Goal: Complete application form: Complete application form

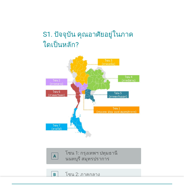
click at [105, 154] on label "โซน 1: กรุงเทพฯ ปทุมธานี นนทบุรี สมุทรปราการ" at bounding box center [98, 156] width 67 height 12
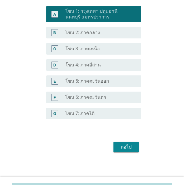
scroll to position [142, 0]
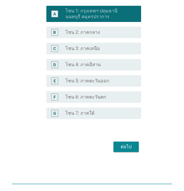
click at [125, 144] on div "ต่อไป" at bounding box center [126, 146] width 16 height 7
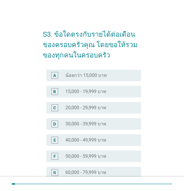
click at [65, 155] on label "50,000 - 59,999 บาท" at bounding box center [85, 156] width 41 height 6
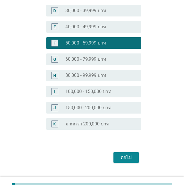
scroll to position [124, 0]
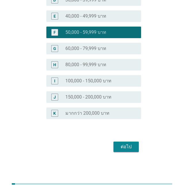
click at [127, 147] on div "ต่อไป" at bounding box center [126, 146] width 16 height 7
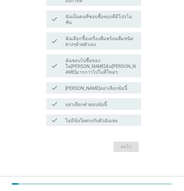
scroll to position [0, 0]
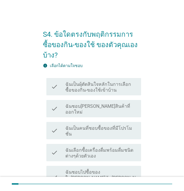
click at [127, 81] on label "ฉันเป็นผุ้ตัดสินใจหลักในการเลือกซื้อของกิน-ของใช้เข้าบ้าน" at bounding box center [100, 87] width 71 height 12
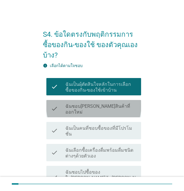
click at [120, 102] on div "check_box_outline_blank ฉันชอบ[PERSON_NAME]สินค้าที่ออกใหม่" at bounding box center [100, 108] width 71 height 13
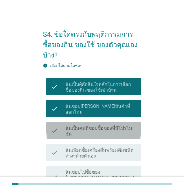
click at [126, 125] on label "ฉันเป็นคนที่ชอบซื้อของที่มีโปรโมชั่น" at bounding box center [100, 131] width 71 height 12
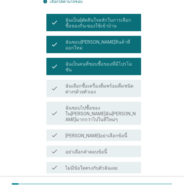
scroll to position [77, 0]
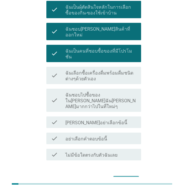
click at [126, 177] on div "ต่อไป" at bounding box center [126, 180] width 16 height 7
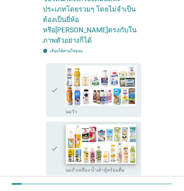
click at [100, 132] on img at bounding box center [101, 144] width 71 height 40
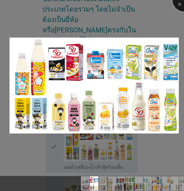
click at [179, 3] on div at bounding box center [184, -1] width 23 height 23
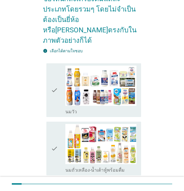
click at [55, 138] on icon "check" at bounding box center [54, 148] width 7 height 49
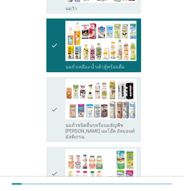
scroll to position [192, 0]
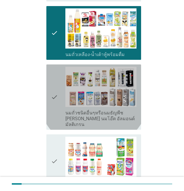
click at [52, 85] on icon "check" at bounding box center [54, 97] width 7 height 61
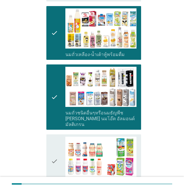
click at [54, 145] on icon "check" at bounding box center [54, 160] width 7 height 49
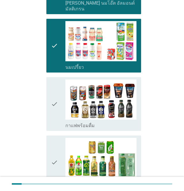
scroll to position [346, 0]
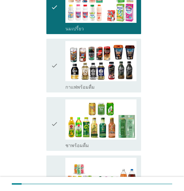
click at [54, 108] on icon "check" at bounding box center [54, 123] width 7 height 49
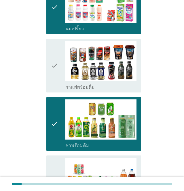
click at [58, 48] on icon "check" at bounding box center [54, 65] width 7 height 49
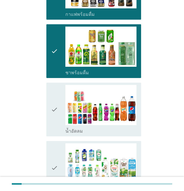
scroll to position [423, 0]
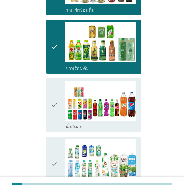
click at [50, 89] on div "check check_box_outline_blank น้ำอัดลม" at bounding box center [93, 105] width 95 height 54
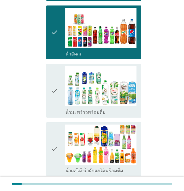
scroll to position [500, 0]
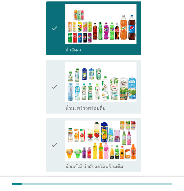
click at [51, 72] on div "check check_box_outline_blank น้ำมะพร้าวพร้อมดื่ม" at bounding box center [93, 87] width 95 height 54
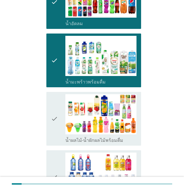
scroll to position [576, 0]
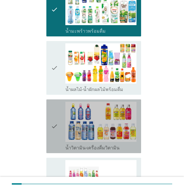
click at [50, 110] on div "check check_box_outline_blank น้ำวิตามิน-เครื่องดื่มวิตามิน" at bounding box center [93, 126] width 95 height 54
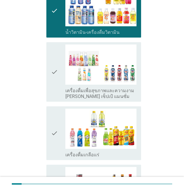
scroll to position [730, 0]
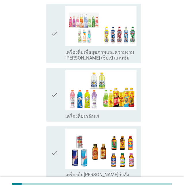
click at [53, 73] on icon "check" at bounding box center [54, 94] width 7 height 49
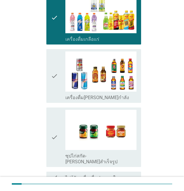
scroll to position [842, 0]
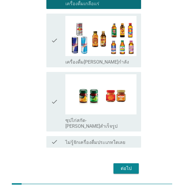
click at [126, 165] on div "ต่อไป" at bounding box center [126, 168] width 16 height 7
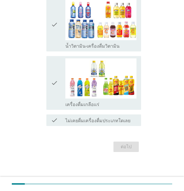
scroll to position [0, 0]
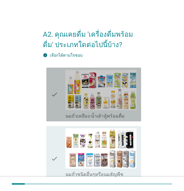
click at [54, 96] on icon "check" at bounding box center [54, 94] width 7 height 49
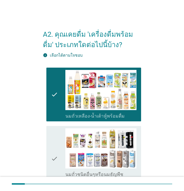
click at [53, 158] on icon "check" at bounding box center [54, 158] width 7 height 61
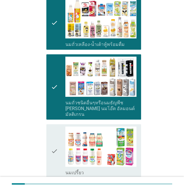
scroll to position [77, 0]
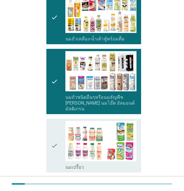
click at [55, 138] on icon "check" at bounding box center [54, 145] width 7 height 49
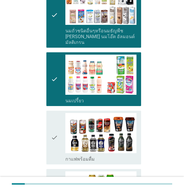
scroll to position [154, 0]
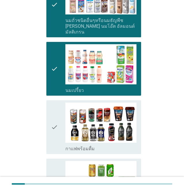
click at [54, 121] on icon "check" at bounding box center [54, 126] width 7 height 49
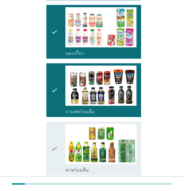
scroll to position [192, 0]
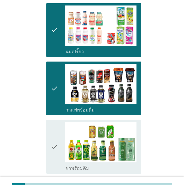
click at [53, 140] on icon "check" at bounding box center [54, 146] width 7 height 49
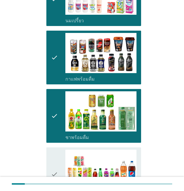
scroll to position [269, 0]
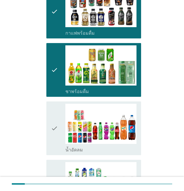
click at [55, 123] on icon "check" at bounding box center [54, 127] width 7 height 49
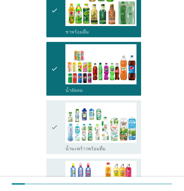
scroll to position [346, 0]
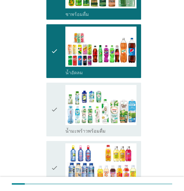
click at [54, 105] on icon "check" at bounding box center [54, 109] width 7 height 49
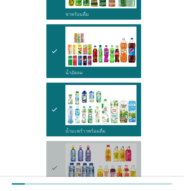
click at [55, 163] on icon "check" at bounding box center [54, 167] width 7 height 49
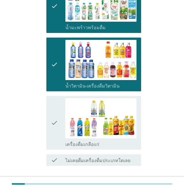
scroll to position [461, 0]
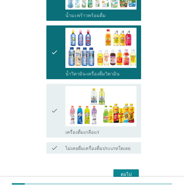
click at [53, 105] on icon "check" at bounding box center [54, 110] width 7 height 49
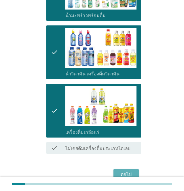
click at [124, 171] on div "ต่อไป" at bounding box center [126, 174] width 16 height 7
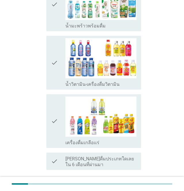
scroll to position [0, 0]
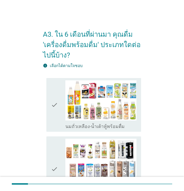
click at [53, 105] on icon "check" at bounding box center [54, 104] width 7 height 49
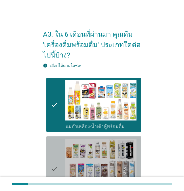
click at [52, 167] on icon "check" at bounding box center [54, 168] width 7 height 61
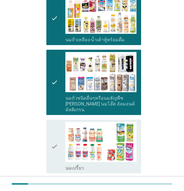
scroll to position [115, 0]
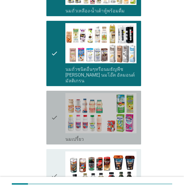
click at [54, 111] on icon "check" at bounding box center [54, 117] width 7 height 49
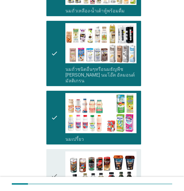
click at [53, 170] on icon "check" at bounding box center [54, 175] width 7 height 49
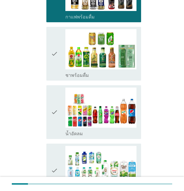
scroll to position [308, 0]
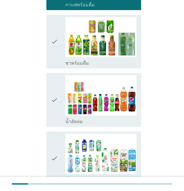
click at [56, 35] on icon "check" at bounding box center [54, 41] width 7 height 49
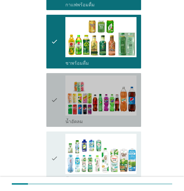
drag, startPoint x: 54, startPoint y: 95, endPoint x: 54, endPoint y: 106, distance: 11.2
click at [54, 95] on icon "check" at bounding box center [54, 99] width 7 height 49
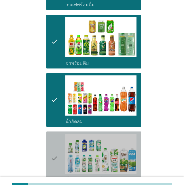
click at [55, 152] on icon "check" at bounding box center [54, 157] width 7 height 49
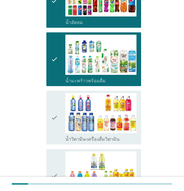
scroll to position [423, 0]
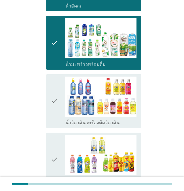
click at [53, 95] on icon "check" at bounding box center [54, 100] width 7 height 49
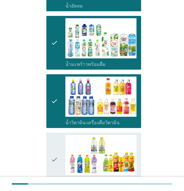
click at [55, 154] on icon "check" at bounding box center [54, 159] width 7 height 49
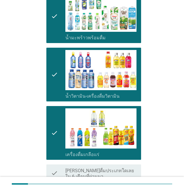
scroll to position [499, 0]
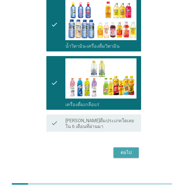
click at [124, 147] on button "ต่อไป" at bounding box center [126, 152] width 25 height 10
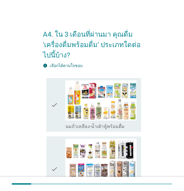
scroll to position [38, 0]
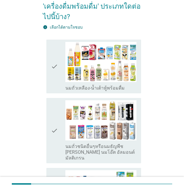
click at [60, 73] on div "check" at bounding box center [58, 66] width 14 height 49
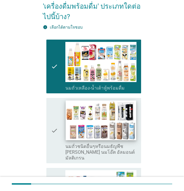
click at [75, 127] on img at bounding box center [101, 120] width 71 height 40
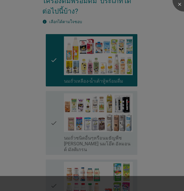
scroll to position [115, 0]
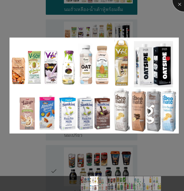
click at [179, 5] on div at bounding box center [184, -1] width 23 height 23
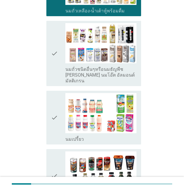
drag, startPoint x: 53, startPoint y: 50, endPoint x: 50, endPoint y: 69, distance: 18.9
click at [52, 51] on icon "check" at bounding box center [54, 53] width 7 height 61
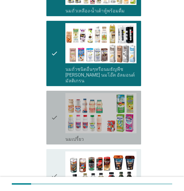
click at [55, 113] on icon "check" at bounding box center [54, 117] width 7 height 49
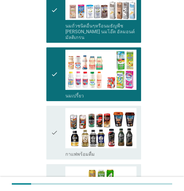
scroll to position [192, 0]
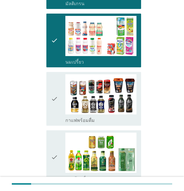
click at [52, 95] on icon "check" at bounding box center [54, 98] width 7 height 49
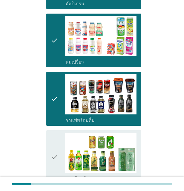
click at [54, 151] on icon "check" at bounding box center [54, 156] width 7 height 49
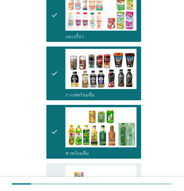
scroll to position [231, 0]
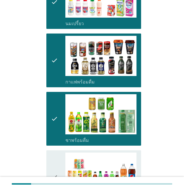
click at [55, 170] on icon "check" at bounding box center [54, 176] width 7 height 49
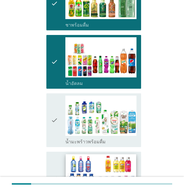
scroll to position [346, 0]
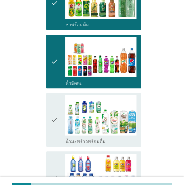
click at [53, 115] on icon "check" at bounding box center [54, 119] width 7 height 49
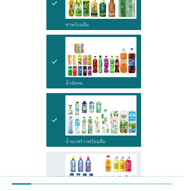
click at [54, 171] on icon "check" at bounding box center [54, 177] width 7 height 49
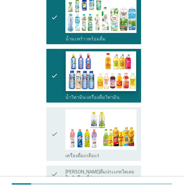
scroll to position [461, 0]
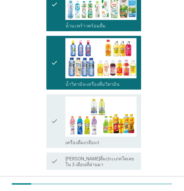
click at [53, 116] on icon "check" at bounding box center [54, 120] width 7 height 49
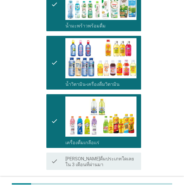
scroll to position [499, 0]
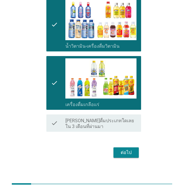
click at [125, 149] on div "ต่อไป" at bounding box center [126, 152] width 16 height 7
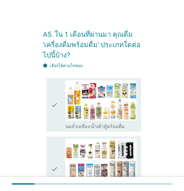
click at [53, 105] on icon "check" at bounding box center [54, 104] width 7 height 49
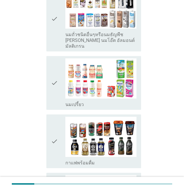
scroll to position [154, 0]
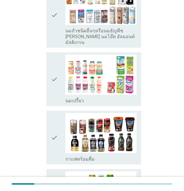
click at [53, 75] on icon "check" at bounding box center [54, 78] width 7 height 49
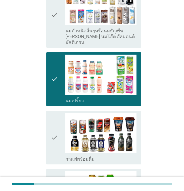
click at [52, 129] on icon "check" at bounding box center [54, 137] width 7 height 49
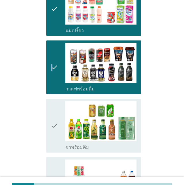
scroll to position [231, 0]
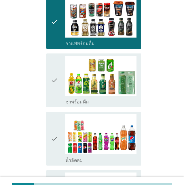
click at [56, 133] on icon "check" at bounding box center [54, 138] width 7 height 49
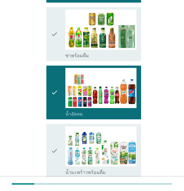
scroll to position [346, 0]
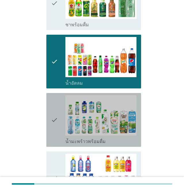
click at [54, 116] on icon "check" at bounding box center [54, 119] width 7 height 49
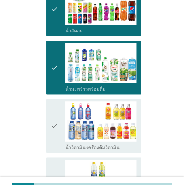
scroll to position [423, 0]
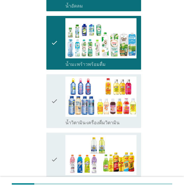
click at [53, 97] on icon "check" at bounding box center [54, 100] width 7 height 49
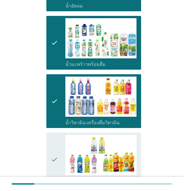
click at [55, 152] on icon "check" at bounding box center [54, 159] width 7 height 49
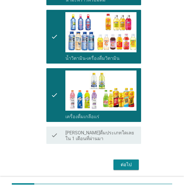
scroll to position [499, 0]
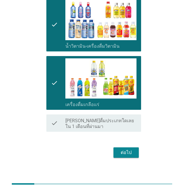
click at [129, 149] on div "ต่อไป" at bounding box center [126, 152] width 16 height 7
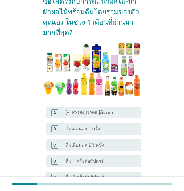
scroll to position [77, 0]
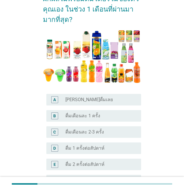
click at [55, 148] on div "D" at bounding box center [54, 148] width 3 height 6
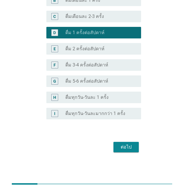
scroll to position [193, 0]
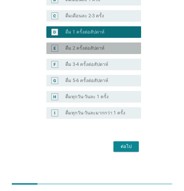
click at [54, 46] on div "E" at bounding box center [55, 48] width 2 height 6
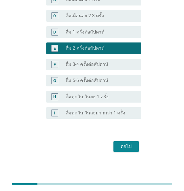
click at [124, 146] on div "ต่อไป" at bounding box center [126, 146] width 16 height 7
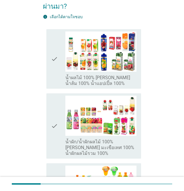
scroll to position [77, 0]
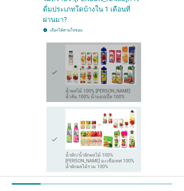
click at [54, 61] on icon "check" at bounding box center [54, 72] width 7 height 55
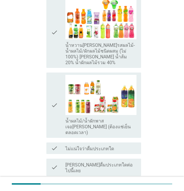
scroll to position [269, 0]
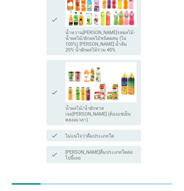
click at [125, 180] on div "ต่อไป" at bounding box center [126, 183] width 16 height 7
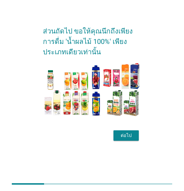
scroll to position [0, 0]
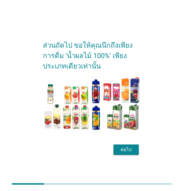
click at [129, 149] on div "ต่อไป" at bounding box center [126, 149] width 16 height 7
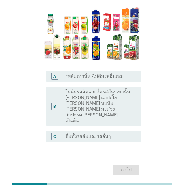
scroll to position [65, 0]
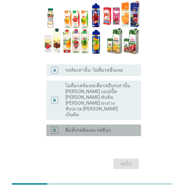
click at [55, 127] on div "C" at bounding box center [54, 130] width 3 height 6
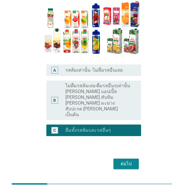
click at [134, 160] on div "ต่อไป" at bounding box center [126, 163] width 16 height 7
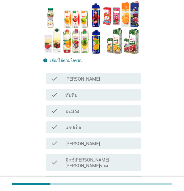
scroll to position [0, 0]
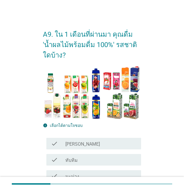
click at [85, 140] on div "check check_box_outline_blank [PERSON_NAME]" at bounding box center [93, 143] width 95 height 12
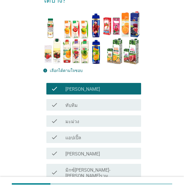
scroll to position [77, 0]
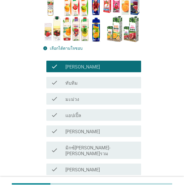
click at [92, 114] on div "check_box_outline_blank แอปเปิ้ล" at bounding box center [100, 114] width 71 height 7
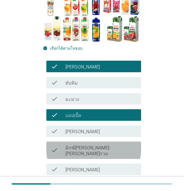
click at [93, 148] on label "มิกซ์[PERSON_NAME]-[PERSON_NAME]รวม" at bounding box center [100, 151] width 71 height 12
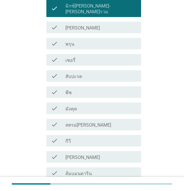
scroll to position [231, 0]
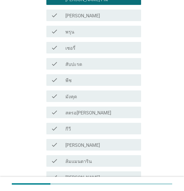
click at [89, 174] on label "[PERSON_NAME]" at bounding box center [82, 177] width 35 height 6
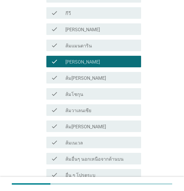
scroll to position [384, 0]
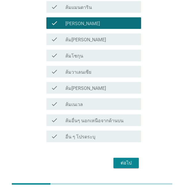
click at [127, 159] on div "ต่อไป" at bounding box center [126, 162] width 16 height 7
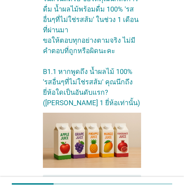
scroll to position [115, 0]
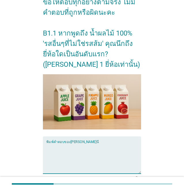
click at [91, 153] on textarea "พิมพ์คำตอบของคุณ ที่นี่" at bounding box center [93, 158] width 95 height 30
type textarea "M"
type textarea "[PERSON_NAME]"
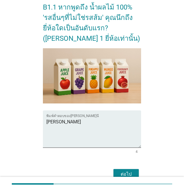
scroll to position [159, 0]
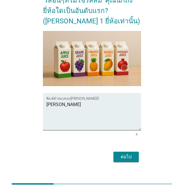
click at [126, 153] on div "ต่อไป" at bounding box center [126, 156] width 16 height 7
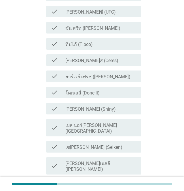
scroll to position [0, 0]
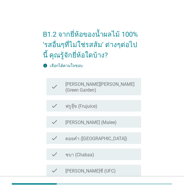
click at [88, 119] on label "[PERSON_NAME] (Malee)" at bounding box center [90, 122] width 51 height 6
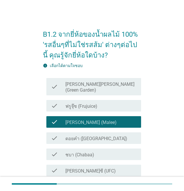
click at [110, 134] on div "check_box_outline_blank ดอยคำ (Doi-Khham)" at bounding box center [100, 137] width 71 height 7
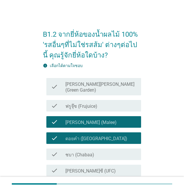
click at [119, 167] on div "check_box_outline_blank [PERSON_NAME]ซี (UFC)" at bounding box center [100, 170] width 71 height 7
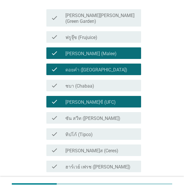
scroll to position [77, 0]
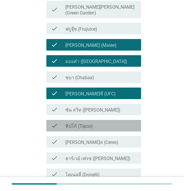
drag, startPoint x: 103, startPoint y: 119, endPoint x: 120, endPoint y: 133, distance: 21.7
click at [105, 122] on div "check_box_outline_blank ทิปโก้ (Tipco)" at bounding box center [100, 125] width 71 height 7
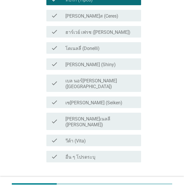
scroll to position [222, 0]
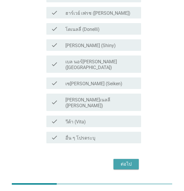
click at [127, 160] on div "ต่อไป" at bounding box center [126, 163] width 16 height 7
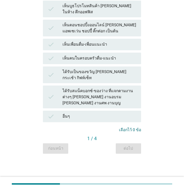
scroll to position [0, 0]
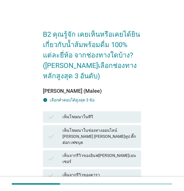
click at [83, 119] on div "เห็นโฆษณาในทีวี" at bounding box center [100, 116] width 74 height 7
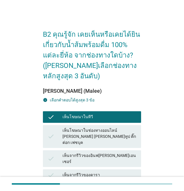
click at [88, 133] on div "เห็นโฆษณาในช่องทางออนไลน์ [PERSON_NAME] [PERSON_NAME]ทูป ติ๊กต่อก เฟซบุค" at bounding box center [100, 136] width 74 height 18
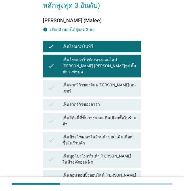
scroll to position [77, 0]
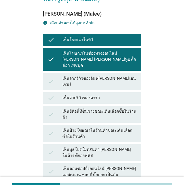
click at [95, 108] on div "เห็นยี่ห้อนี้ที่ชั้นวางขณะเดินเลือกซื้อในร้านค้า" at bounding box center [100, 114] width 74 height 12
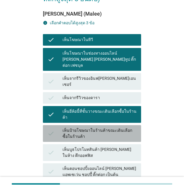
click at [102, 127] on div "เห็นป้ายโฆษณาในร้านค้าขณะเดินเลือกซื้อในร้านค้า" at bounding box center [100, 133] width 74 height 12
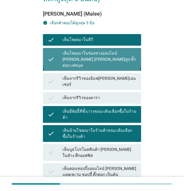
click at [99, 56] on div "เห็นโฆษณาในช่องทางออนไลน์ [PERSON_NAME] [PERSON_NAME]ทูป ติ๊กต่อก เฟซบุค" at bounding box center [100, 59] width 74 height 18
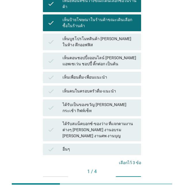
scroll to position [110, 0]
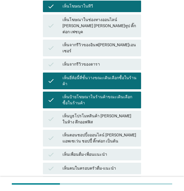
click at [98, 24] on div "เห็นโฆษณาในช่องทางออนไลน์ [PERSON_NAME] [PERSON_NAME]ทูป ติ๊กต่อก เฟซบุค" at bounding box center [100, 26] width 74 height 18
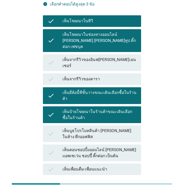
scroll to position [72, 0]
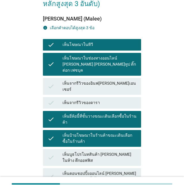
click at [109, 57] on div "เห็นโฆษณาในช่องทางออนไลน์ [PERSON_NAME] [PERSON_NAME]ทูป ติ๊กต่อก เฟซบุค" at bounding box center [100, 64] width 74 height 18
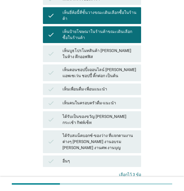
scroll to position [187, 0]
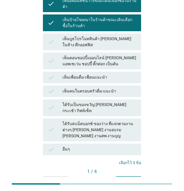
click at [127, 178] on div "ต่อไป" at bounding box center [128, 181] width 16 height 6
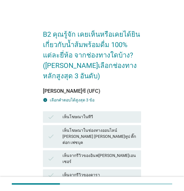
scroll to position [38, 0]
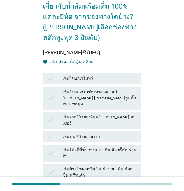
click at [101, 147] on div "เห็นยี่ห้อนี้ที่ชั้นวางขณะเดินเลือกซื้อในร้านค้า" at bounding box center [100, 153] width 74 height 12
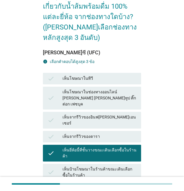
click at [104, 166] on div "เห็นป้ายโฆษณาในร้านค้าขณะเดินเลือกซื้อในร้านค้า" at bounding box center [100, 172] width 74 height 12
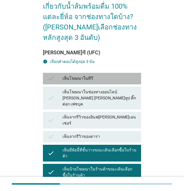
click at [99, 78] on div "เห็นโฆษณาในทีวี" at bounding box center [100, 78] width 74 height 7
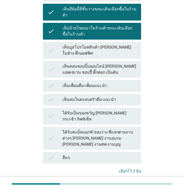
scroll to position [187, 0]
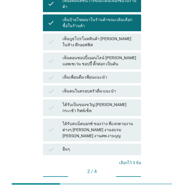
click at [134, 178] on div "ต่อไป" at bounding box center [128, 181] width 16 height 6
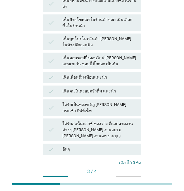
scroll to position [0, 0]
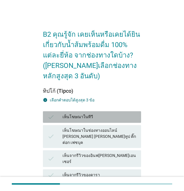
click at [93, 118] on div "เห็นโฆษณาในทีวี" at bounding box center [100, 116] width 74 height 7
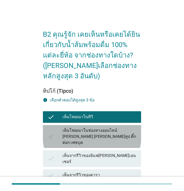
click at [122, 137] on div "เห็นโฆษณาในช่องทางออนไลน์ [PERSON_NAME] [PERSON_NAME]ทูป ติ๊กต่อก เฟซบุค" at bounding box center [100, 136] width 74 height 18
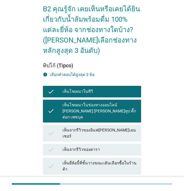
scroll to position [38, 0]
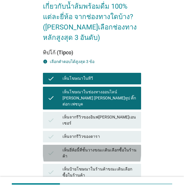
click at [120, 147] on div "เห็นยี่ห้อนี้ที่ชั้นวางขณะเดินเลือกซื้อในร้านค้า" at bounding box center [100, 153] width 74 height 12
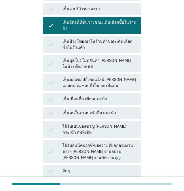
scroll to position [187, 0]
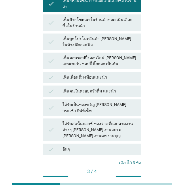
click at [129, 178] on div "ต่อไป" at bounding box center [128, 181] width 16 height 6
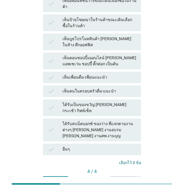
scroll to position [0, 0]
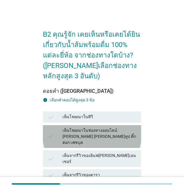
click at [112, 135] on div "เห็นโฆษณาในช่องทางออนไลน์ [PERSON_NAME] [PERSON_NAME]ทูป ติ๊กต่อก เฟซบุค" at bounding box center [100, 136] width 74 height 18
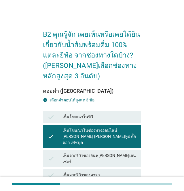
click at [119, 152] on div "เห็นจากรีวิวของอินฟ[PERSON_NAME]เอนเซอร์" at bounding box center [100, 158] width 74 height 12
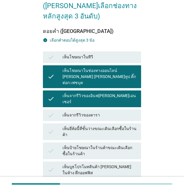
scroll to position [77, 0]
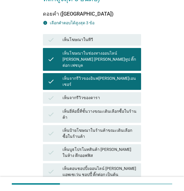
click at [115, 127] on div "เห็นป้ายโฆษณาในร้านค้าขณะเดินเลือกซื้อในร้านค้า" at bounding box center [100, 133] width 74 height 12
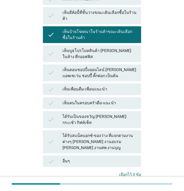
scroll to position [187, 0]
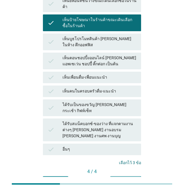
drag, startPoint x: 131, startPoint y: 147, endPoint x: 164, endPoint y: 132, distance: 36.5
click at [130, 178] on div "คำถามต่อไป" at bounding box center [126, 181] width 22 height 6
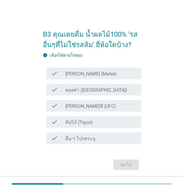
click at [78, 71] on label "[PERSON_NAME] (Malee)" at bounding box center [90, 74] width 51 height 6
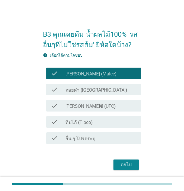
click at [97, 88] on label "ดอยคำ ([GEOGRAPHIC_DATA])" at bounding box center [96, 90] width 62 height 6
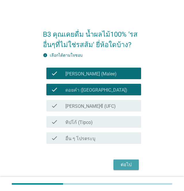
click at [125, 164] on div "ต่อไป" at bounding box center [126, 164] width 16 height 7
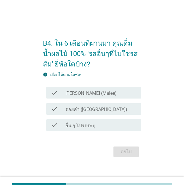
click at [96, 91] on div "check_box [PERSON_NAME] (Malee)" at bounding box center [100, 92] width 71 height 7
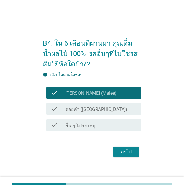
click at [97, 111] on label "ดอยคำ ([GEOGRAPHIC_DATA])" at bounding box center [96, 109] width 62 height 6
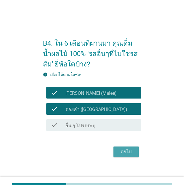
click at [125, 152] on div "ต่อไป" at bounding box center [126, 151] width 16 height 7
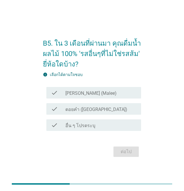
click at [105, 89] on div "check_box [PERSON_NAME] (Malee)" at bounding box center [100, 92] width 71 height 7
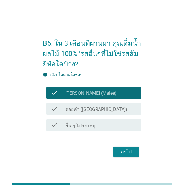
click at [107, 104] on div "check check_box_outline_blank ดอยคำ (Doi-Khham)" at bounding box center [93, 109] width 95 height 12
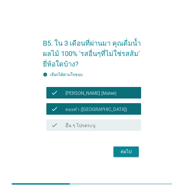
click at [127, 150] on div "ต่อไป" at bounding box center [126, 151] width 16 height 7
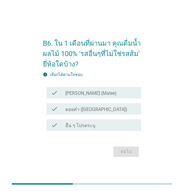
drag, startPoint x: 103, startPoint y: 91, endPoint x: 118, endPoint y: 124, distance: 36.5
click at [103, 91] on div "check_box [PERSON_NAME] (Malee)" at bounding box center [100, 92] width 71 height 7
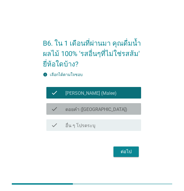
click at [113, 109] on div "check_box_outline_blank ดอยคำ (Doi-Khham)" at bounding box center [100, 108] width 71 height 7
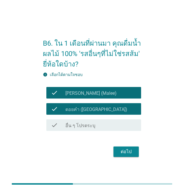
click at [127, 153] on div "ต่อไป" at bounding box center [126, 151] width 16 height 7
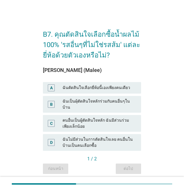
click at [95, 86] on div "ฉันตัดสินใจเลือกยี่ห้อนี้เองเพียงคนเดียว" at bounding box center [100, 87] width 74 height 7
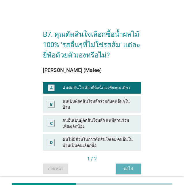
click at [129, 165] on div "ต่อไป" at bounding box center [128, 168] width 16 height 6
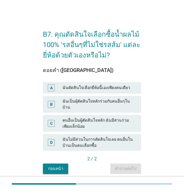
click at [78, 87] on div "ฉันตัดสินใจเลือกยี่ห้อนี้เองเพียงคนเดียว" at bounding box center [100, 87] width 74 height 7
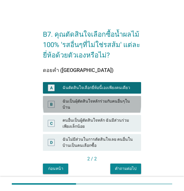
click at [111, 101] on div "ฉันเป็นผุ้ตัดสินใจหลักร่วมกับคนอื่นๆในบ้าน" at bounding box center [100, 104] width 74 height 12
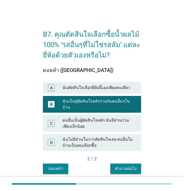
click at [127, 165] on div "คำถามต่อไป" at bounding box center [126, 168] width 22 height 6
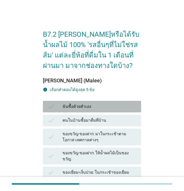
click at [104, 108] on div "ฉันซื้อด้วยตัวเอง" at bounding box center [100, 106] width 74 height 7
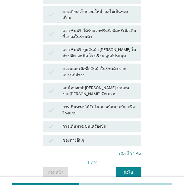
scroll to position [182, 0]
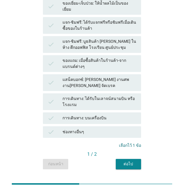
click at [129, 161] on div "ต่อไป" at bounding box center [128, 164] width 16 height 6
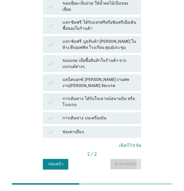
scroll to position [0, 0]
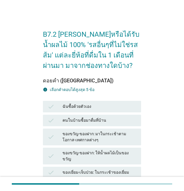
click at [107, 106] on div "ฉันซื้อด้วยตัวเอง" at bounding box center [100, 106] width 74 height 7
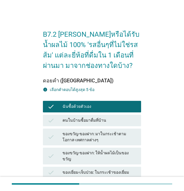
scroll to position [182, 0]
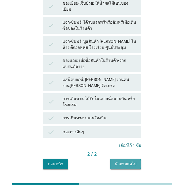
click at [128, 161] on div "คำถามต่อไป" at bounding box center [126, 164] width 22 height 6
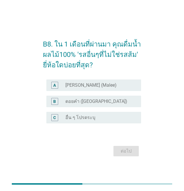
click at [76, 86] on label "[PERSON_NAME] (Malee)" at bounding box center [90, 85] width 51 height 6
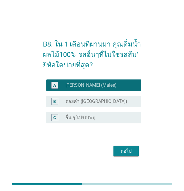
click at [124, 150] on div "ต่อไป" at bounding box center [126, 150] width 16 height 7
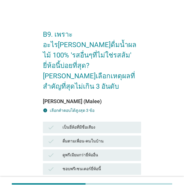
click at [112, 124] on div "เป็นยี่ห้อที่มีชื่อเสียง" at bounding box center [100, 127] width 74 height 7
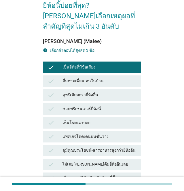
scroll to position [77, 0]
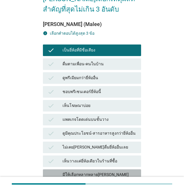
click at [115, 171] on div "มีให้เลือกหลากหลาย[PERSON_NAME][PERSON_NAME] ส้มแมน[PERSON_NAME]โชกุน" at bounding box center [100, 180] width 74 height 18
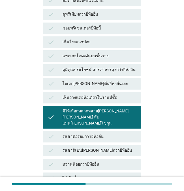
scroll to position [154, 0]
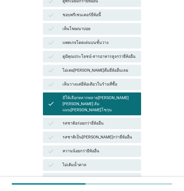
click at [86, 161] on div "ไม่เติมน้ำตาล" at bounding box center [100, 164] width 74 height 7
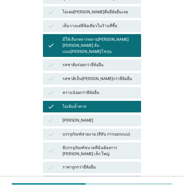
scroll to position [231, 0]
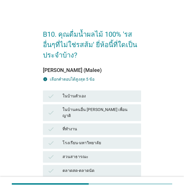
click at [122, 99] on div "check ในบ้านตัวเอง" at bounding box center [92, 96] width 98 height 12
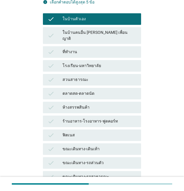
scroll to position [115, 0]
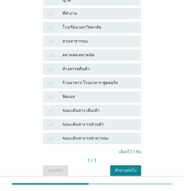
click at [125, 167] on div "คำถามต่อไป" at bounding box center [126, 170] width 22 height 6
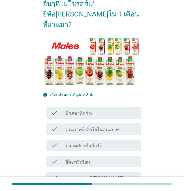
scroll to position [77, 0]
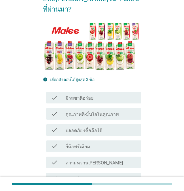
click at [131, 94] on div "check_box_outline_blank มีรสชาติอร่อย" at bounding box center [100, 97] width 71 height 7
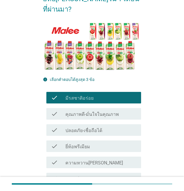
click at [131, 110] on div "check_box_outline_blank คุณภาพดี-มั่นใจในคุณภาพ" at bounding box center [100, 113] width 71 height 7
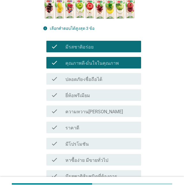
scroll to position [115, 0]
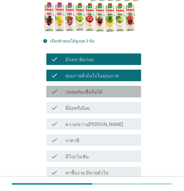
click at [115, 88] on div "check_box_outline_blank ปลอดภัย-เชื่อถือได้" at bounding box center [100, 91] width 71 height 7
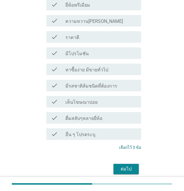
scroll to position [220, 0]
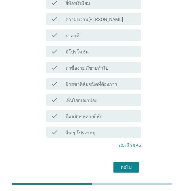
click at [130, 163] on div "ต่อไป" at bounding box center [126, 166] width 16 height 7
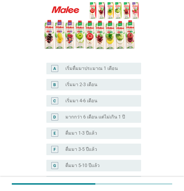
scroll to position [135, 0]
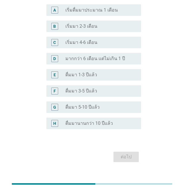
click at [101, 85] on div "F radio_button_unchecked ดื่มมา 3-5 ปีแล้ว" at bounding box center [93, 91] width 95 height 12
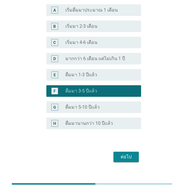
click at [117, 151] on button "ต่อไป" at bounding box center [126, 156] width 25 height 10
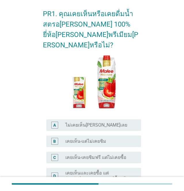
scroll to position [38, 0]
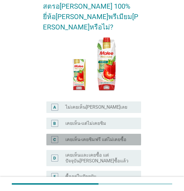
click at [128, 136] on div "radio_button_unchecked เคยเห็น-เคยชิมฟรี แต่ไม่เคยซื้อ" at bounding box center [98, 139] width 67 height 6
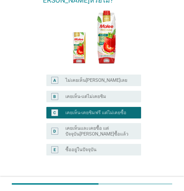
scroll to position [91, 0]
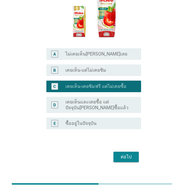
click at [122, 153] on div "ต่อไป" at bounding box center [126, 156] width 16 height 7
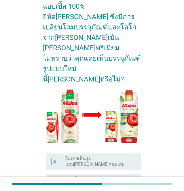
scroll to position [77, 0]
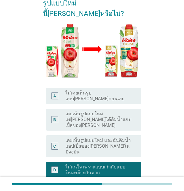
scroll to position [116, 0]
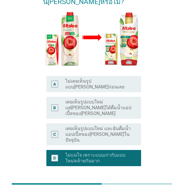
click at [120, 190] on div "ต่อไป" at bounding box center [126, 193] width 16 height 7
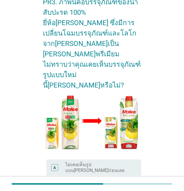
scroll to position [77, 0]
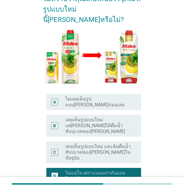
scroll to position [116, 0]
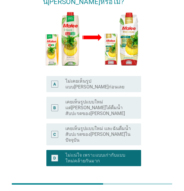
click at [129, 190] on div "ต่อไป" at bounding box center [126, 193] width 16 height 7
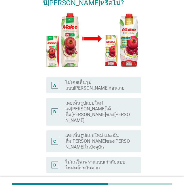
scroll to position [115, 0]
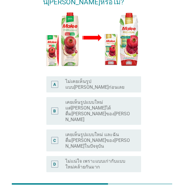
click at [109, 158] on label "ไม่แน่ใจ เพราะแบบเก่ากับแบบใหม่คล้ายกันมาก" at bounding box center [98, 164] width 67 height 12
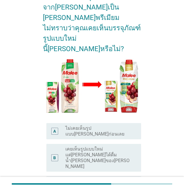
scroll to position [77, 0]
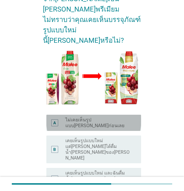
click at [107, 117] on label "ไม่เคยเห็นรูปแบบ[PERSON_NAME]ก่อนเลย" at bounding box center [98, 123] width 67 height 12
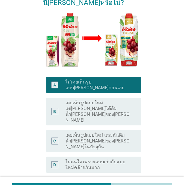
scroll to position [116, 0]
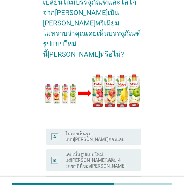
scroll to position [77, 0]
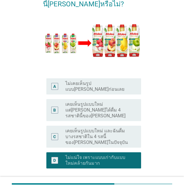
scroll to position [126, 0]
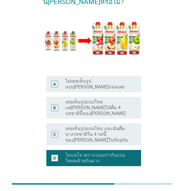
click at [126, 190] on div "ต่อไป" at bounding box center [126, 193] width 16 height 7
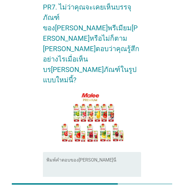
scroll to position [65, 0]
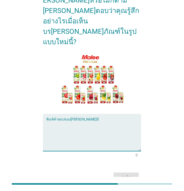
click at [56, 120] on textarea "พิมพ์คำตอบของคุณ ที่นี่" at bounding box center [93, 135] width 95 height 30
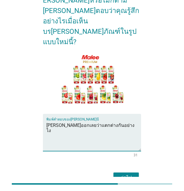
type textarea "[PERSON_NAME]ออกเลยว่าแตกต่างกันอย่างไง"
click at [128, 174] on div "ต่อไป" at bounding box center [126, 177] width 16 height 7
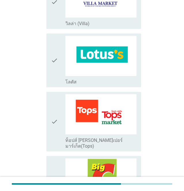
scroll to position [231, 0]
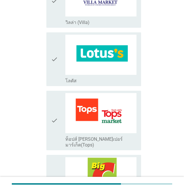
click at [53, 59] on icon "check" at bounding box center [54, 59] width 7 height 49
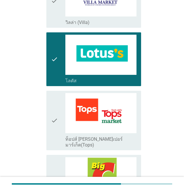
click at [53, 116] on icon "check" at bounding box center [54, 120] width 7 height 55
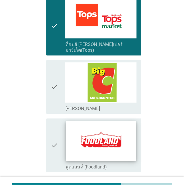
scroll to position [346, 0]
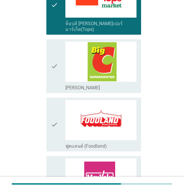
click at [53, 61] on icon "check" at bounding box center [54, 66] width 7 height 49
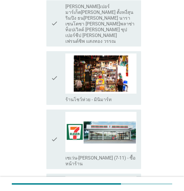
scroll to position [769, 0]
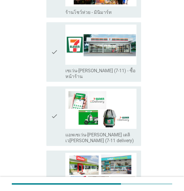
click at [55, 24] on icon "check" at bounding box center [54, 51] width 7 height 55
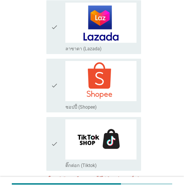
scroll to position [1077, 0]
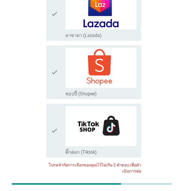
drag, startPoint x: 125, startPoint y: 144, endPoint x: 136, endPoint y: 165, distance: 23.7
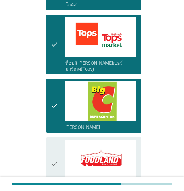
scroll to position [270, 0]
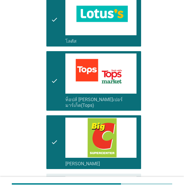
click at [48, 137] on div "check check_box_outline_blank [PERSON_NAME]" at bounding box center [93, 142] width 95 height 54
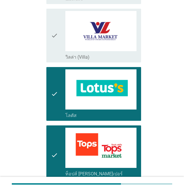
scroll to position [192, 0]
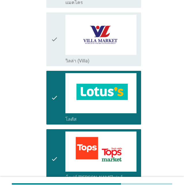
click at [59, 156] on div "check" at bounding box center [58, 158] width 14 height 55
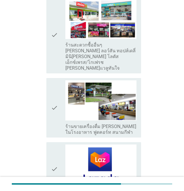
scroll to position [1071, 0]
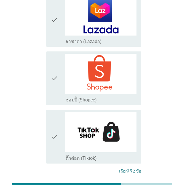
click at [127, 187] on button "ต่อไป" at bounding box center [126, 192] width 25 height 10
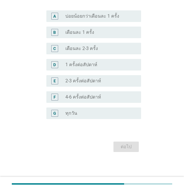
scroll to position [0, 0]
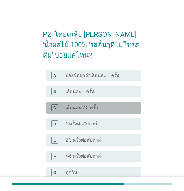
click at [71, 106] on label "เดือนละ 2-3 ครั้ง" at bounding box center [81, 108] width 33 height 6
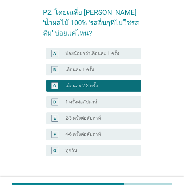
scroll to position [59, 0]
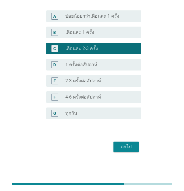
click at [127, 146] on div "ต่อไป" at bounding box center [126, 146] width 16 height 7
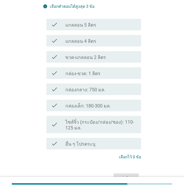
scroll to position [0, 0]
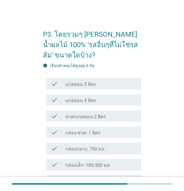
click at [115, 135] on div "check_box_outline_blank กล่อง-ขวด: 1 ลิตร" at bounding box center [100, 132] width 71 height 7
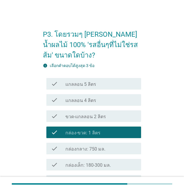
scroll to position [38, 0]
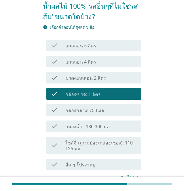
click at [83, 125] on label "กล่องเล็ก: 180-300 มล." at bounding box center [88, 127] width 46 height 6
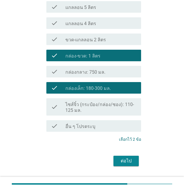
scroll to position [91, 0]
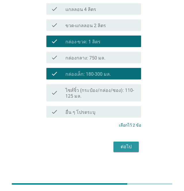
drag, startPoint x: 120, startPoint y: 142, endPoint x: 127, endPoint y: 144, distance: 6.3
click at [121, 142] on button "ต่อไป" at bounding box center [126, 146] width 25 height 10
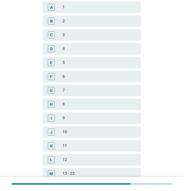
scroll to position [0, 0]
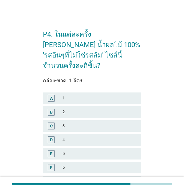
click at [90, 108] on div "2" at bounding box center [100, 111] width 74 height 7
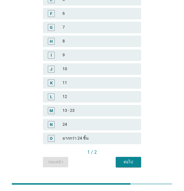
scroll to position [157, 0]
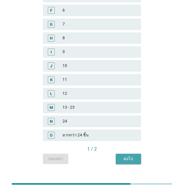
click at [127, 155] on div "ต่อไป" at bounding box center [128, 158] width 16 height 6
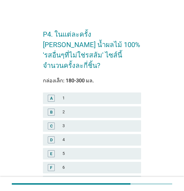
click at [74, 95] on div "1" at bounding box center [100, 98] width 74 height 7
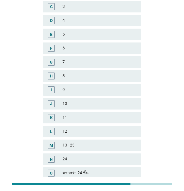
scroll to position [80, 0]
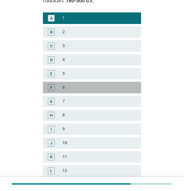
drag, startPoint x: 70, startPoint y: 75, endPoint x: 82, endPoint y: 83, distance: 14.9
click at [70, 84] on div "6" at bounding box center [100, 87] width 74 height 7
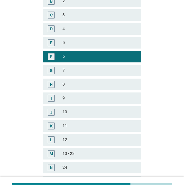
scroll to position [157, 0]
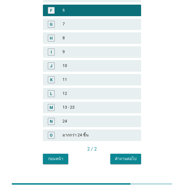
click at [126, 155] on div "คำถามต่อไป" at bounding box center [126, 158] width 22 height 6
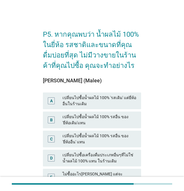
click at [75, 137] on div "เปลี่ยนไปซื้อน้ำผลไม้ 100% รสอื่น ของ 'ยี่ห้ออื่น' แทน" at bounding box center [100, 139] width 74 height 12
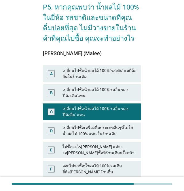
scroll to position [74, 0]
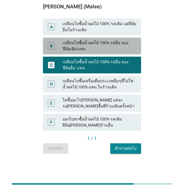
click at [68, 48] on div "เปลี่ยนไปซื้อน้ำผลไม้ 100% รสอื่น ของ 'ยี่ห้อเดิม'แทน" at bounding box center [100, 46] width 74 height 12
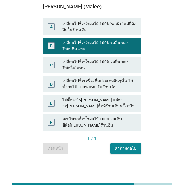
click at [71, 57] on div "C เปลี่ยนไปซื้อน้ำผลไม้ 100% รสอื่น ของ 'ยี่ห้ออื่น' แทน" at bounding box center [92, 64] width 98 height 17
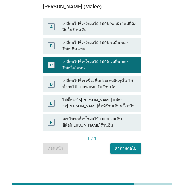
click at [125, 150] on div "คำถามต่อไป" at bounding box center [126, 148] width 22 height 6
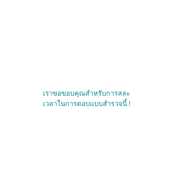
scroll to position [0, 0]
